Goal: Task Accomplishment & Management: Manage account settings

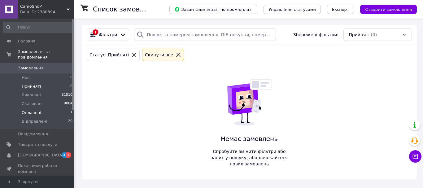
click at [29, 110] on span "Оплачені" at bounding box center [31, 113] width 19 height 6
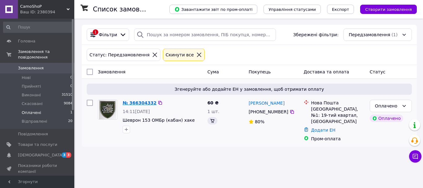
click at [138, 102] on link "№ 366304332" at bounding box center [140, 102] width 34 height 5
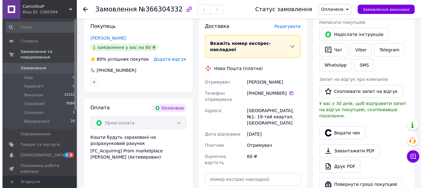
scroll to position [124, 0]
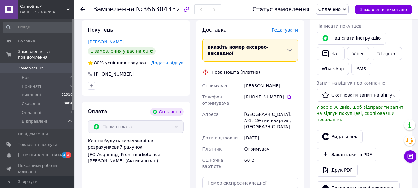
click at [286, 32] on span "Редагувати" at bounding box center [285, 30] width 26 height 5
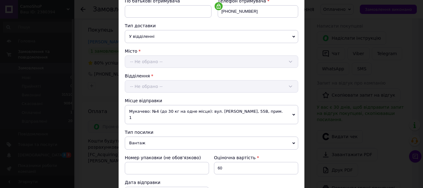
click at [136, 137] on span "Вантаж" at bounding box center [211, 142] width 173 height 13
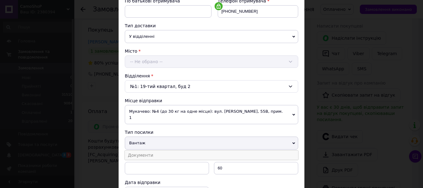
click at [135, 150] on li "Документи" at bounding box center [211, 154] width 173 height 9
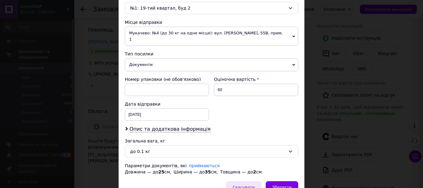
scroll to position [229, 0]
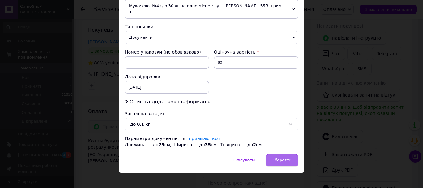
click at [287, 158] on span "Зберегти" at bounding box center [281, 160] width 19 height 5
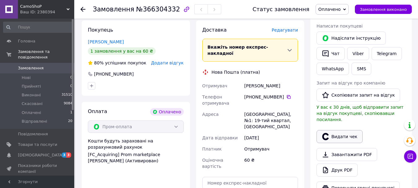
click at [335, 130] on button "Видати чек" at bounding box center [340, 136] width 46 height 13
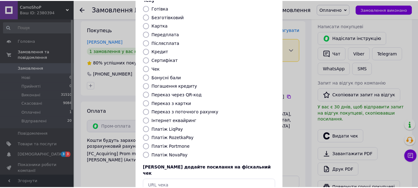
scroll to position [78, 0]
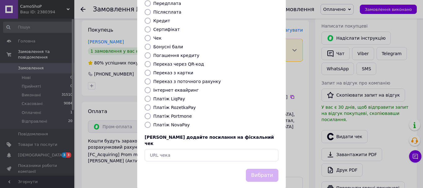
click at [147, 104] on input "Платіж RozetkaPay" at bounding box center [148, 107] width 6 height 6
radio input "true"
click at [274, 169] on button "Вибрати" at bounding box center [262, 175] width 32 height 13
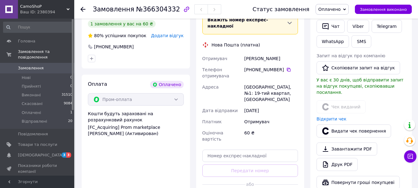
scroll to position [155, 0]
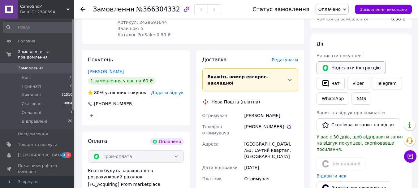
scroll to position [31, 0]
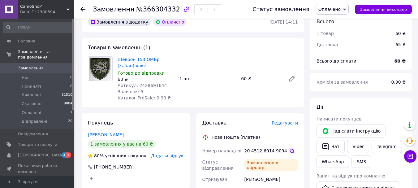
click at [290, 152] on icon at bounding box center [292, 151] width 4 height 4
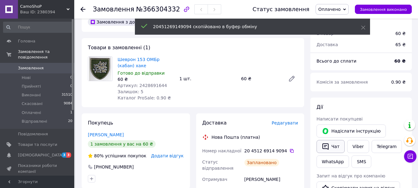
click at [334, 147] on button "Чат" at bounding box center [331, 146] width 28 height 13
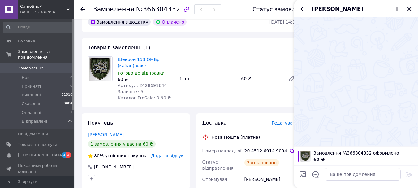
drag, startPoint x: 311, startPoint y: 175, endPoint x: 313, endPoint y: 172, distance: 3.5
click at [311, 175] on div at bounding box center [315, 175] width 13 height 15
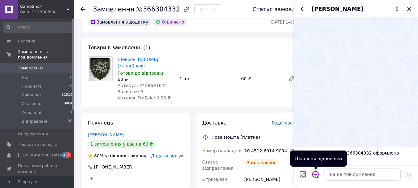
click at [315, 174] on icon "Відкрити шаблони відповідей" at bounding box center [315, 174] width 7 height 7
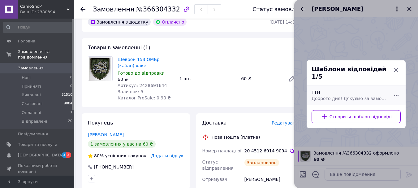
click at [365, 97] on span "Доброго дня! Дякуємо за замовлення! Відправлення шевронів буде сьогодні по ттн …" at bounding box center [350, 98] width 76 height 6
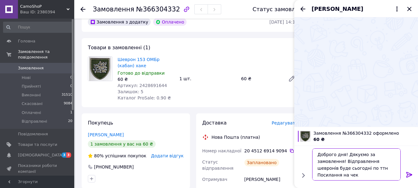
click at [344, 171] on textarea "Доброго дня! Дякуємо за замовлення! Відправлення шевронів буде сьогодні по ттн …" at bounding box center [356, 164] width 88 height 32
paste textarea "20451269149094"
click at [359, 171] on textarea "Доброго дня! Дякуємо за замовлення! Відправлення шевронів буде сьогодні по ттн …" at bounding box center [356, 164] width 88 height 32
click at [358, 173] on textarea "Доброго дня! Дякуємо за замовлення! Відправлення шевронів буде сьогодні по ттн …" at bounding box center [356, 164] width 88 height 32
paste textarea "[URL][DOMAIN_NAME]"
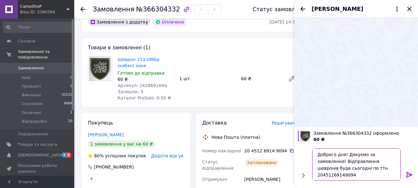
type textarea "Доброго дня! Дякуємо за замовлення! Відправлення шевронів буде сьогодні по ттн …"
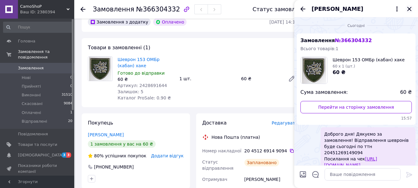
click at [408, 9] on icon "Закрити" at bounding box center [409, 8] width 7 height 7
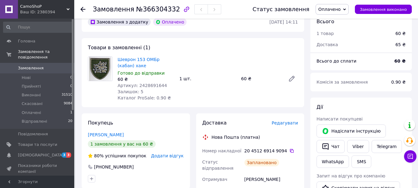
click at [332, 9] on span "Оплачено" at bounding box center [329, 9] width 22 height 5
click at [337, 48] on li "Відправлені" at bounding box center [332, 49] width 32 height 9
